Goal: Navigation & Orientation: Understand site structure

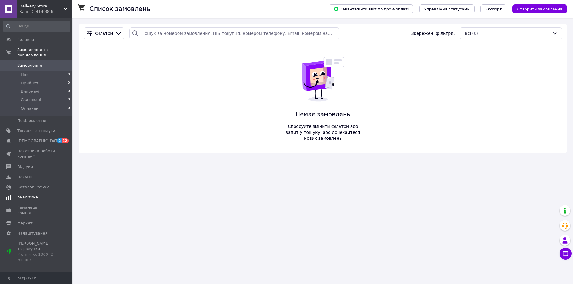
click at [27, 193] on link "Аналітика" at bounding box center [36, 198] width 73 height 10
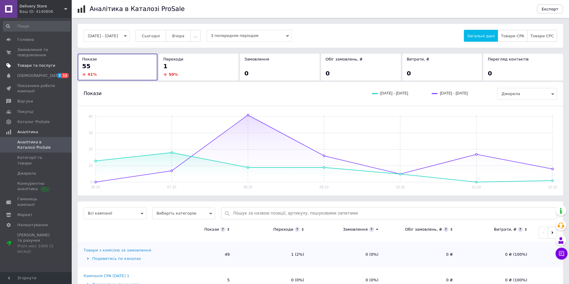
click at [25, 69] on link "Товари та послуги" at bounding box center [36, 66] width 73 height 10
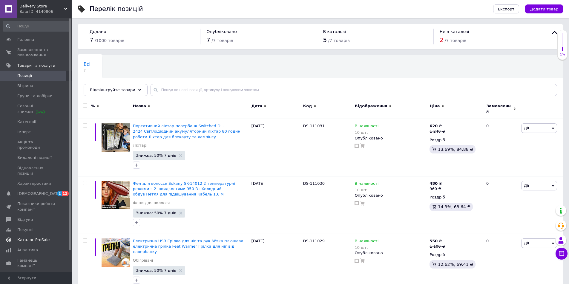
click at [40, 235] on link "Каталог ProSale" at bounding box center [36, 240] width 73 height 10
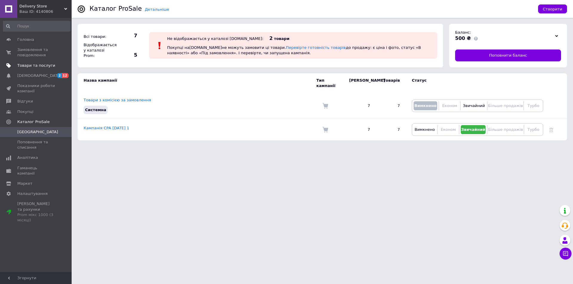
click at [33, 65] on span "Товари та послуги" at bounding box center [36, 65] width 38 height 5
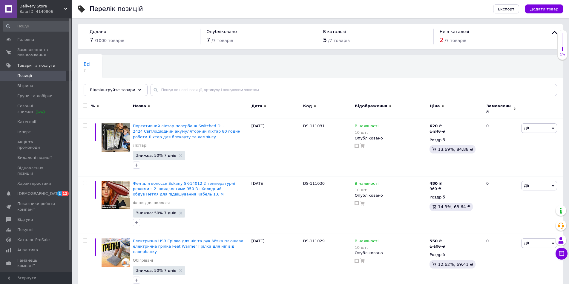
click at [43, 9] on div "Ваш ID: 4140806" at bounding box center [45, 11] width 52 height 5
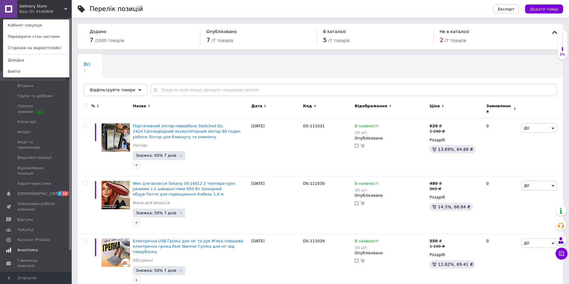
click at [27, 248] on span "Аналітика" at bounding box center [27, 250] width 21 height 5
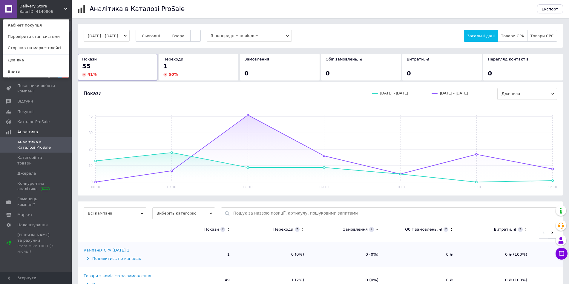
click at [39, 10] on div "Ваш ID: 4140806" at bounding box center [31, 11] width 25 height 5
